Goal: Navigation & Orientation: Find specific page/section

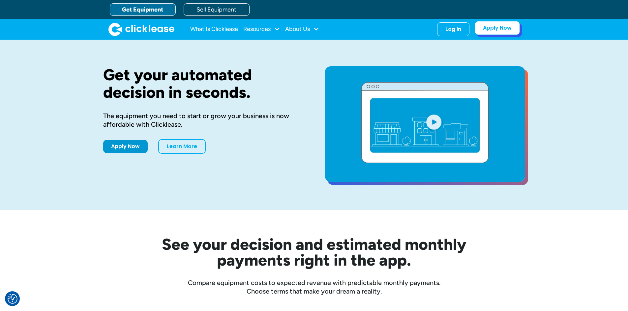
click at [496, 27] on link "Apply Now" at bounding box center [497, 28] width 45 height 14
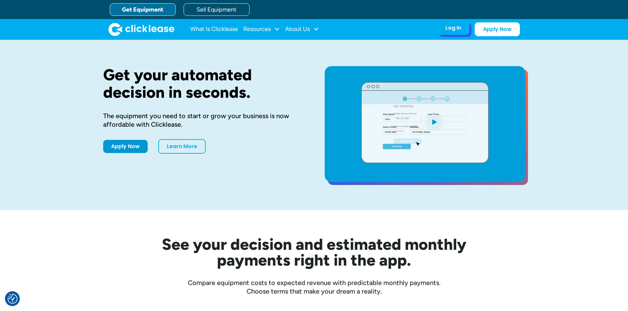
click at [457, 30] on div "Log In" at bounding box center [453, 28] width 16 height 7
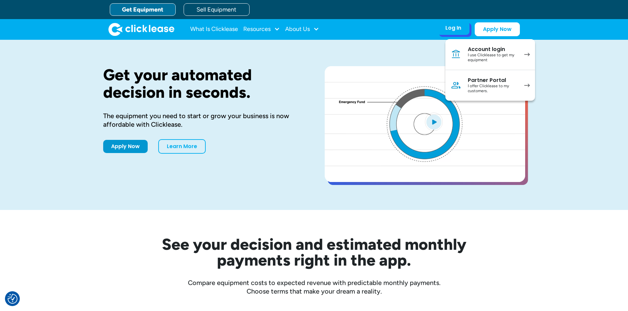
click at [492, 86] on div "I offer Clicklease to my customers." at bounding box center [493, 89] width 50 height 10
